Goal: Transaction & Acquisition: Purchase product/service

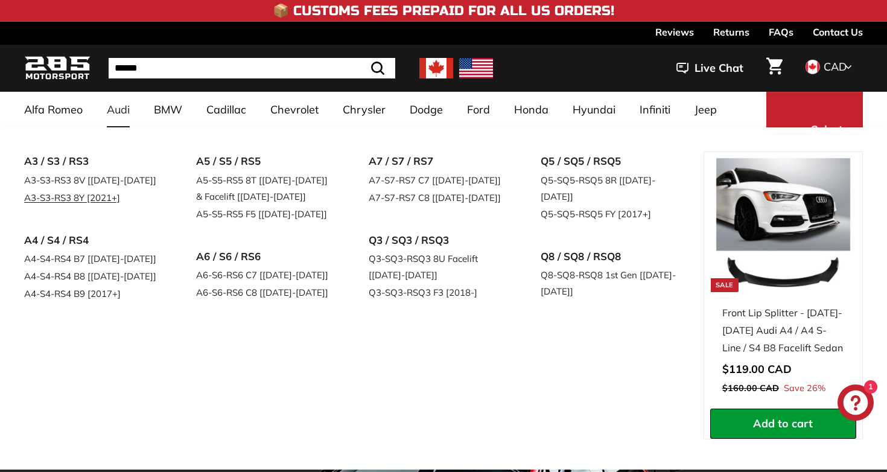
click at [84, 195] on link "A3-S3-RS3 8Y [2021+]" at bounding box center [93, 197] width 138 height 17
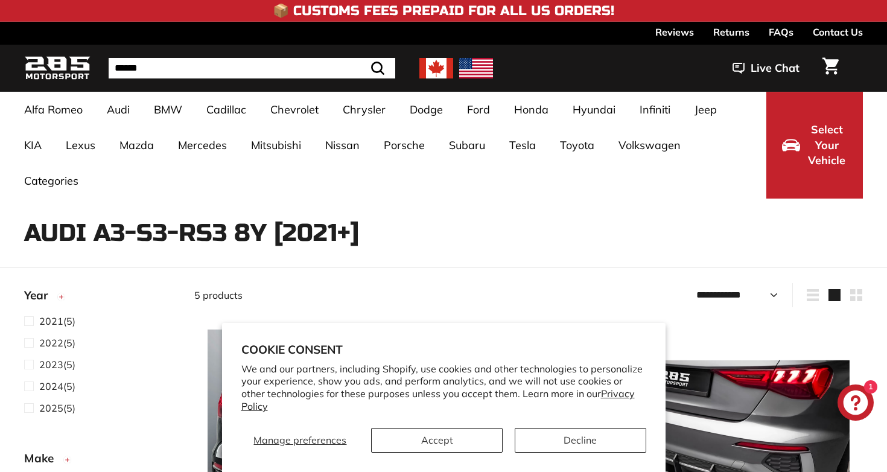
select select "**********"
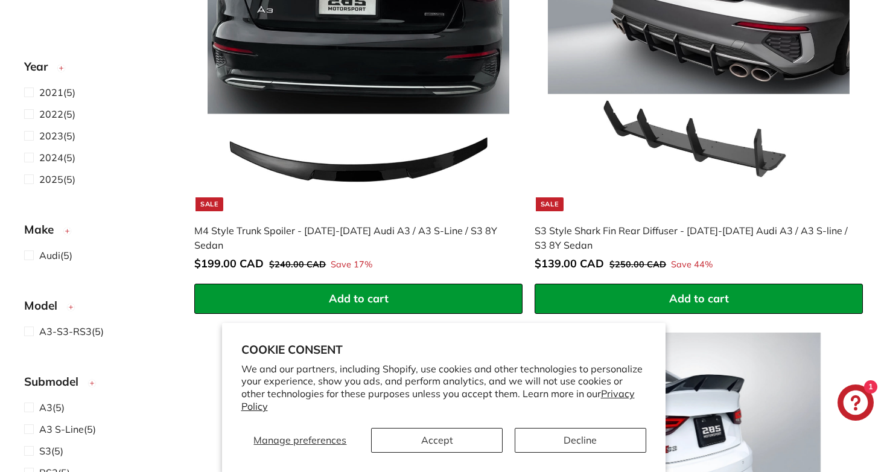
scroll to position [433, 0]
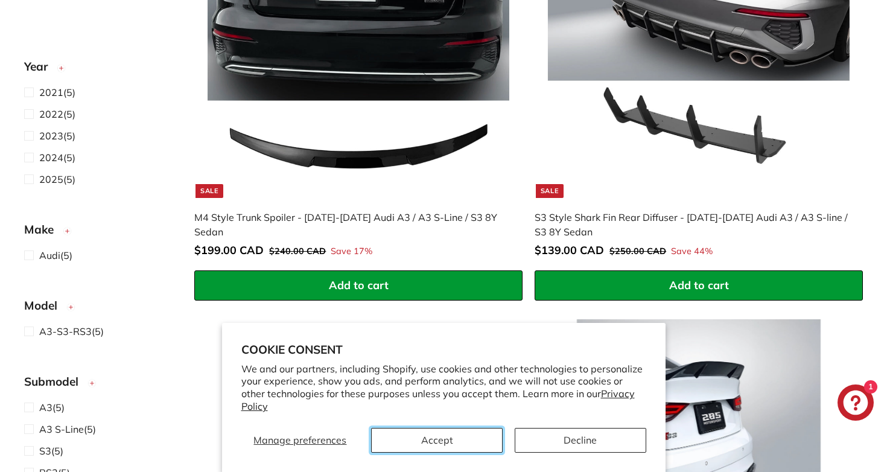
click at [446, 438] on button "Accept" at bounding box center [437, 440] width 132 height 25
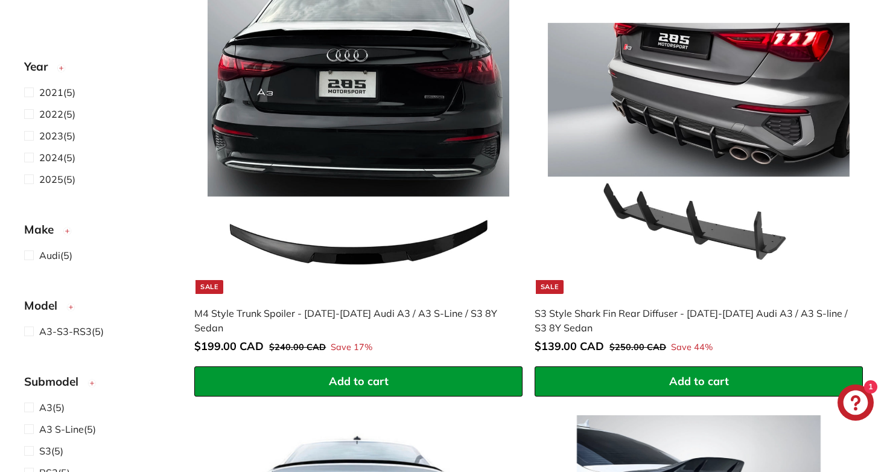
scroll to position [250, 0]
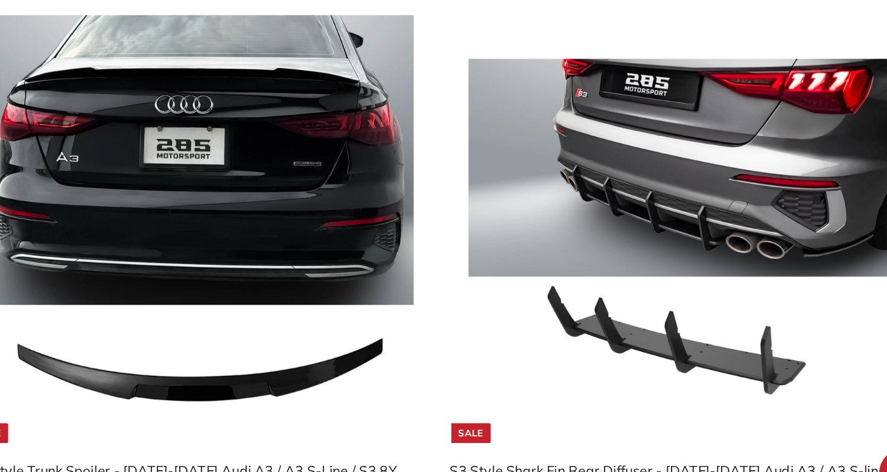
click at [656, 207] on img at bounding box center [699, 230] width 302 height 302
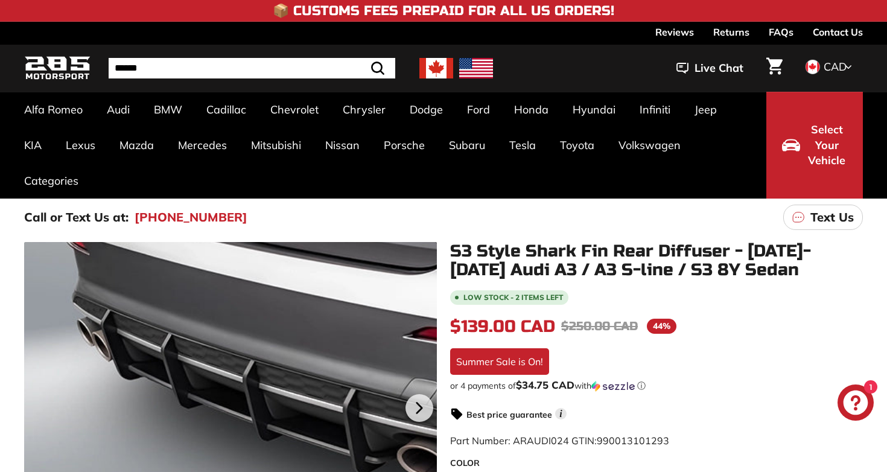
click at [155, 375] on div at bounding box center [230, 406] width 413 height 329
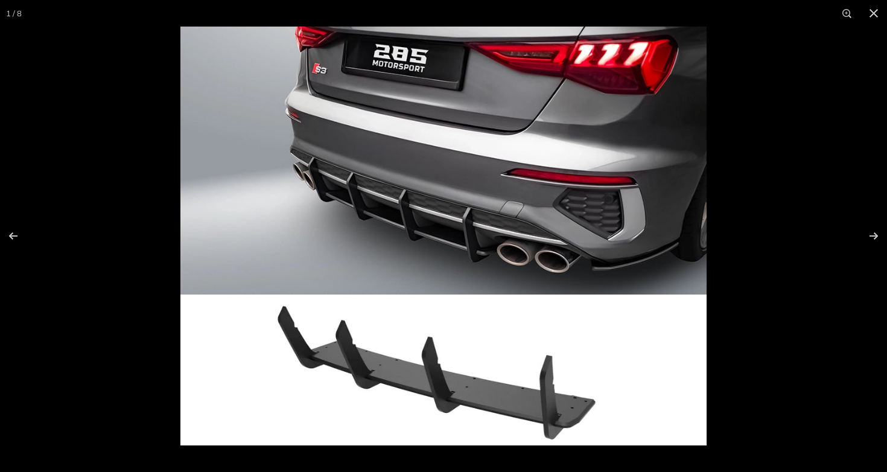
click at [395, 204] on img at bounding box center [443, 236] width 526 height 419
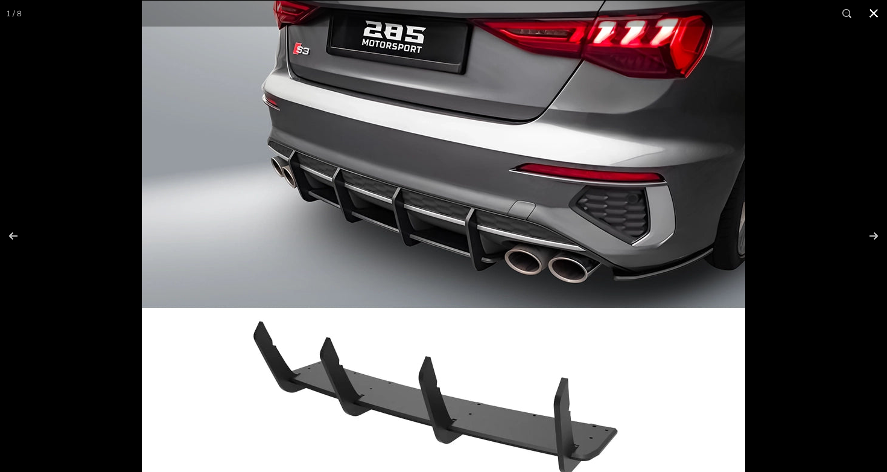
click at [878, 19] on button at bounding box center [873, 13] width 27 height 27
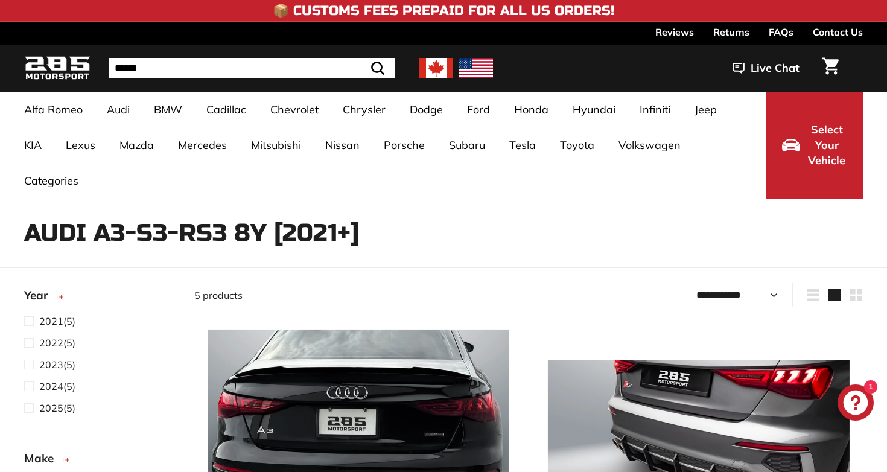
select select "**********"
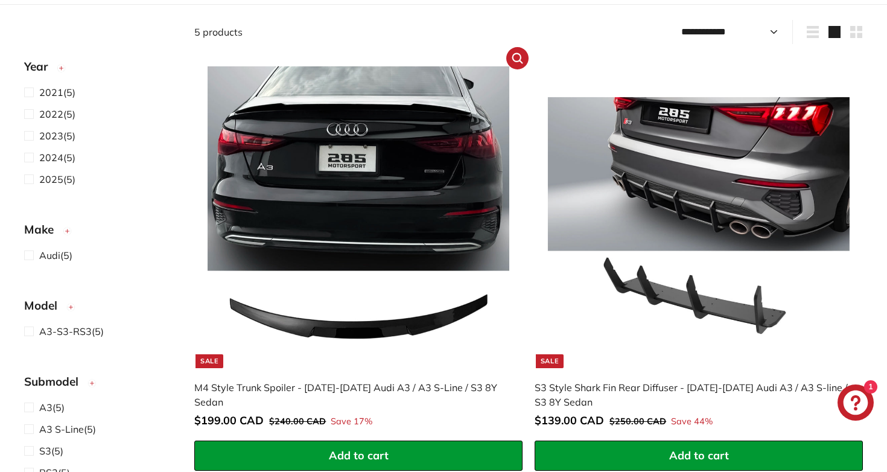
scroll to position [264, 0]
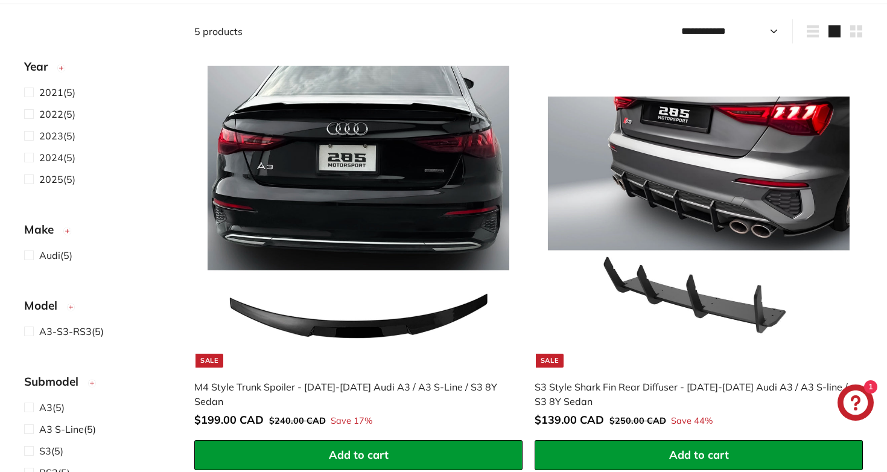
drag, startPoint x: 381, startPoint y: 242, endPoint x: 411, endPoint y: 1, distance: 243.2
